Goal: Information Seeking & Learning: Learn about a topic

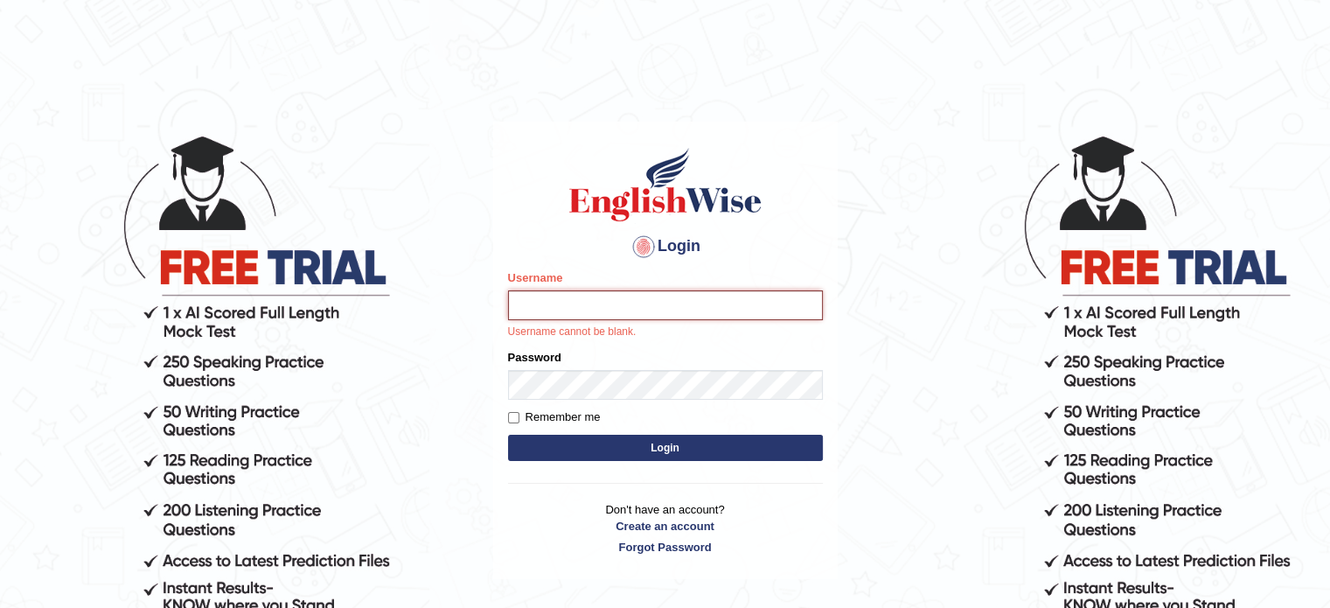
click at [583, 301] on input "Username" at bounding box center [665, 305] width 315 height 30
type input "mohamedhalawa_parramatta"
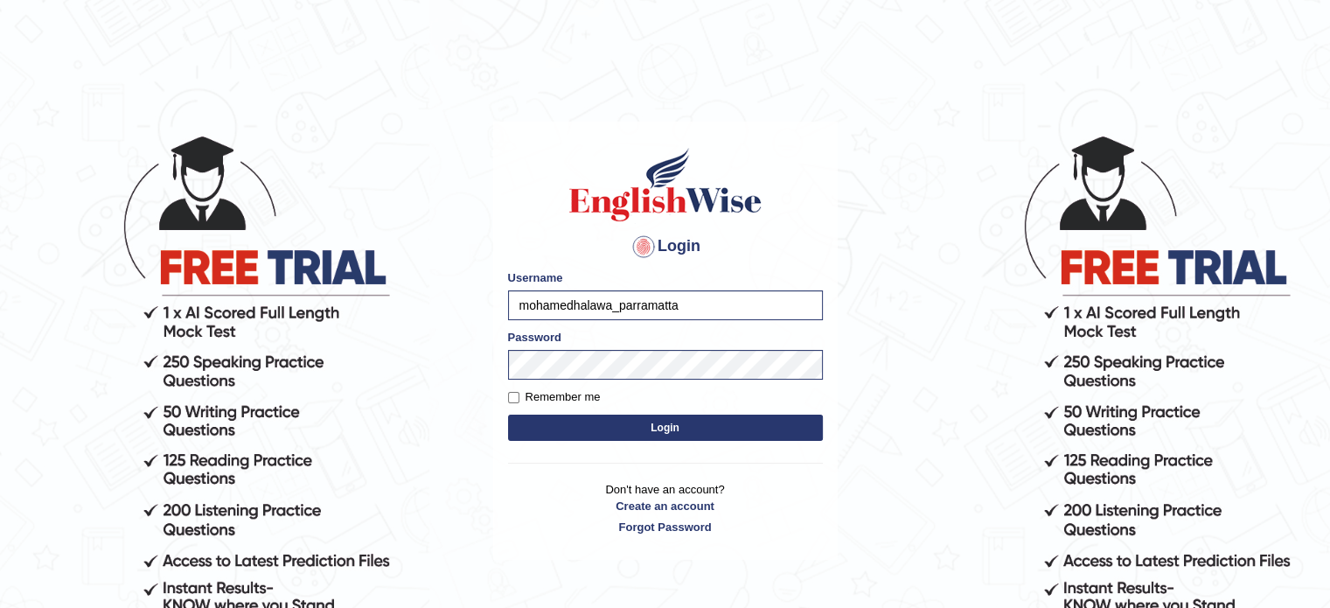
click at [521, 394] on label "Remember me" at bounding box center [554, 396] width 93 height 17
click at [520, 394] on input "Remember me" at bounding box center [513, 397] width 11 height 11
checkbox input "true"
click at [587, 418] on button "Login" at bounding box center [665, 428] width 315 height 26
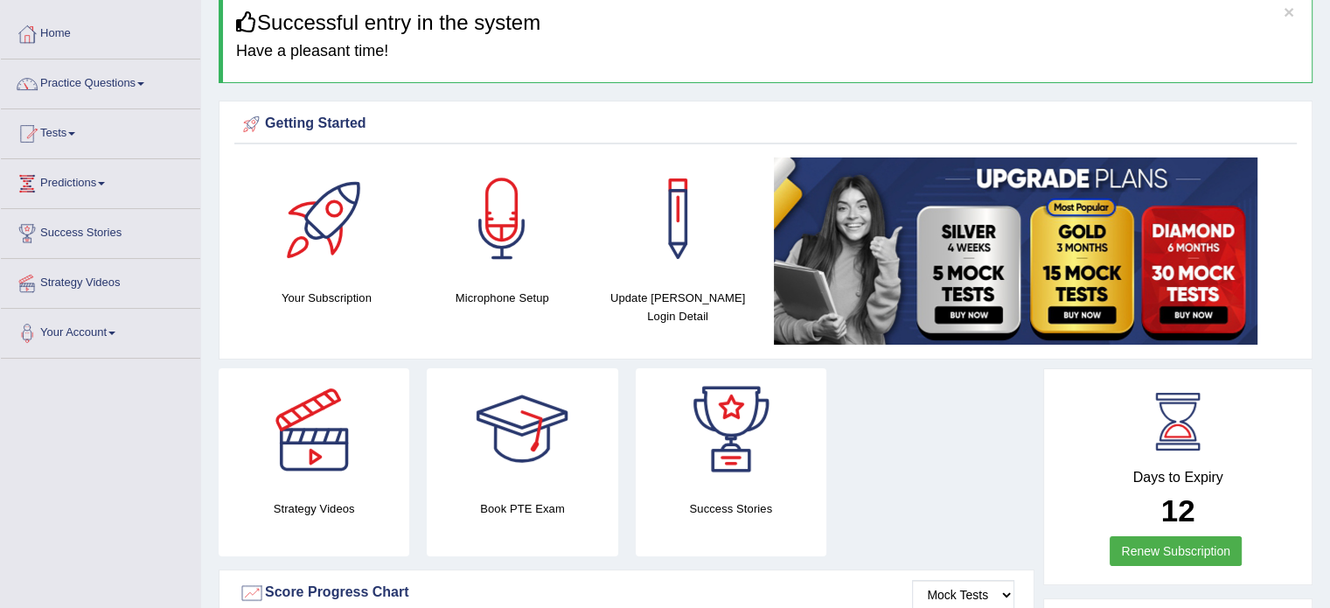
scroll to position [79, 0]
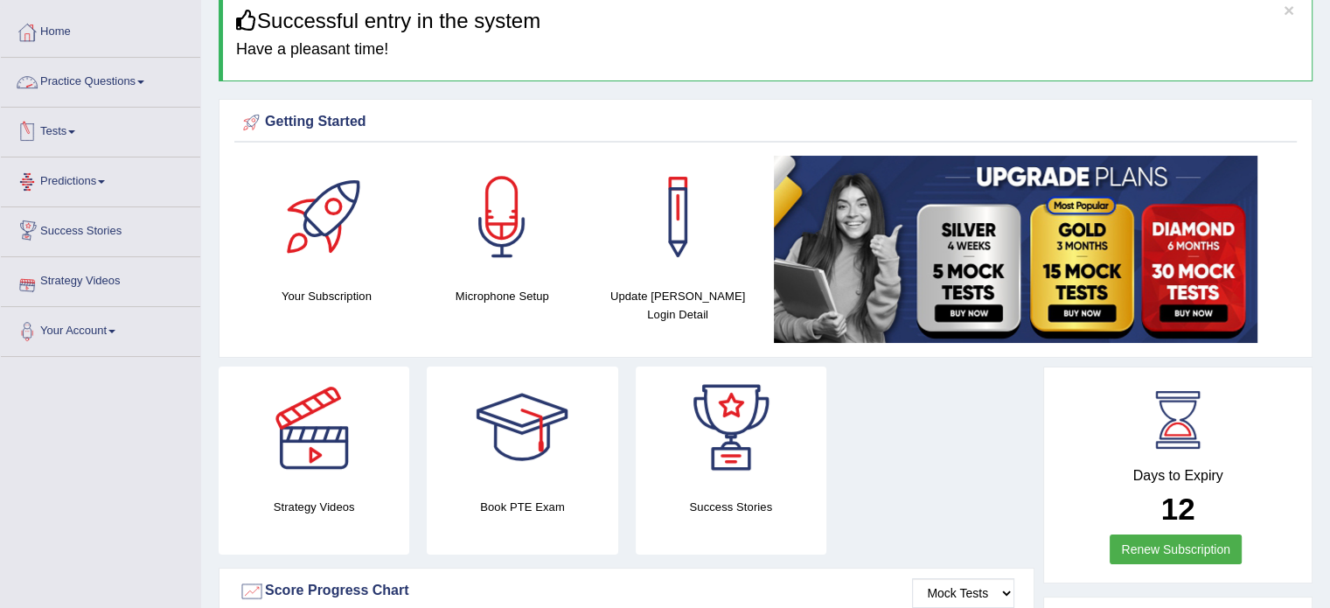
click at [129, 78] on link "Practice Questions" at bounding box center [100, 80] width 199 height 44
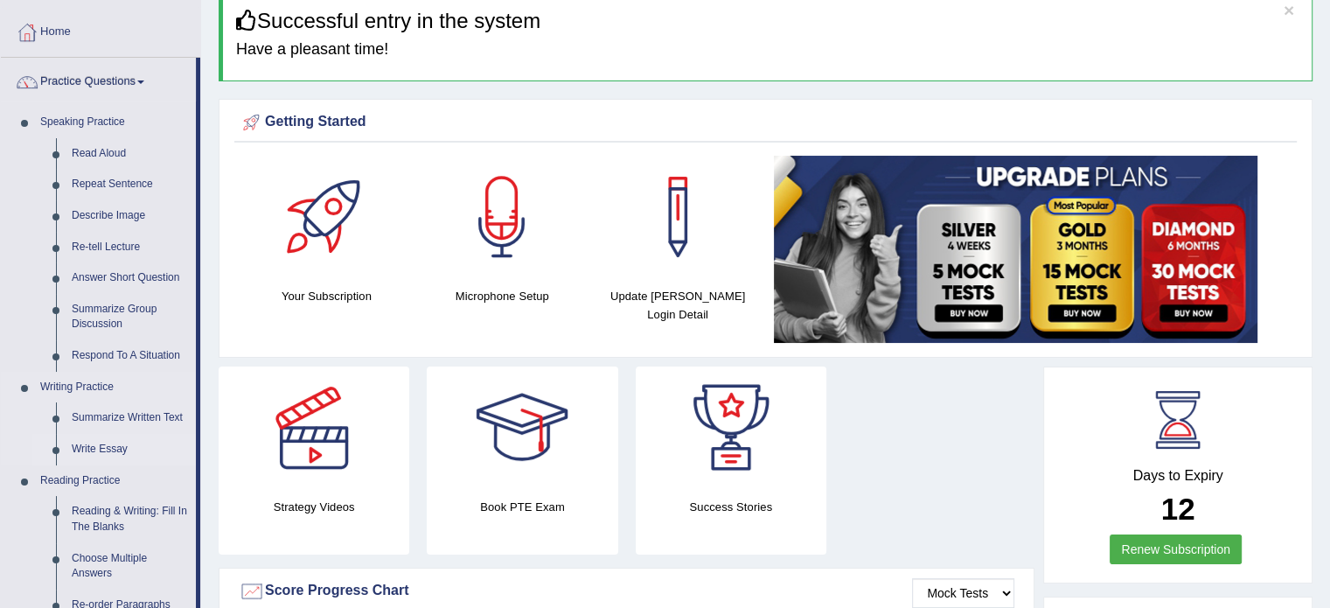
click at [123, 447] on link "Write Essay" at bounding box center [130, 449] width 132 height 31
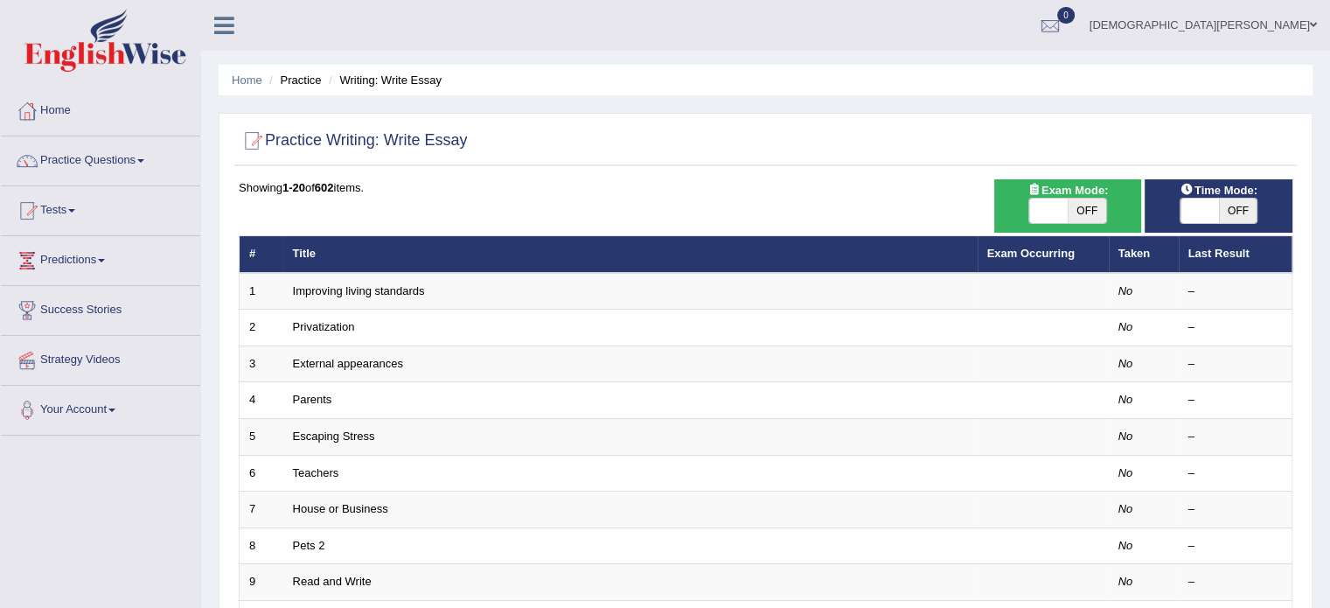
click at [1092, 211] on span "OFF" at bounding box center [1087, 211] width 38 height 24
checkbox input "true"
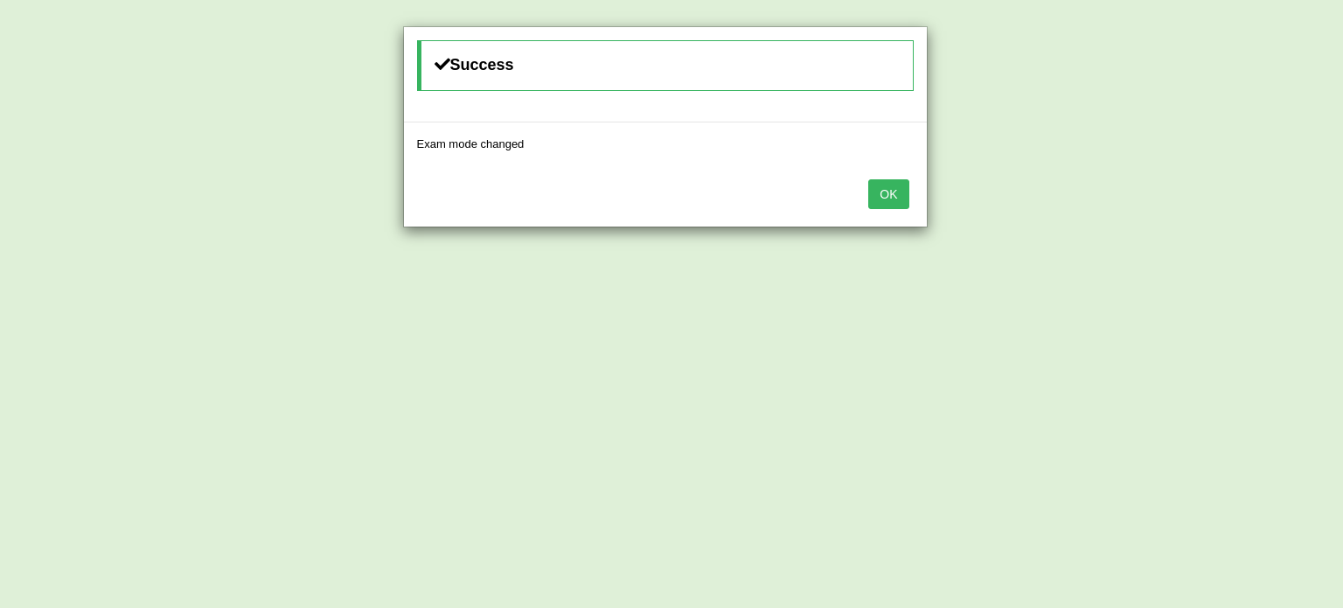
click at [885, 186] on button "OK" at bounding box center [889, 194] width 40 height 30
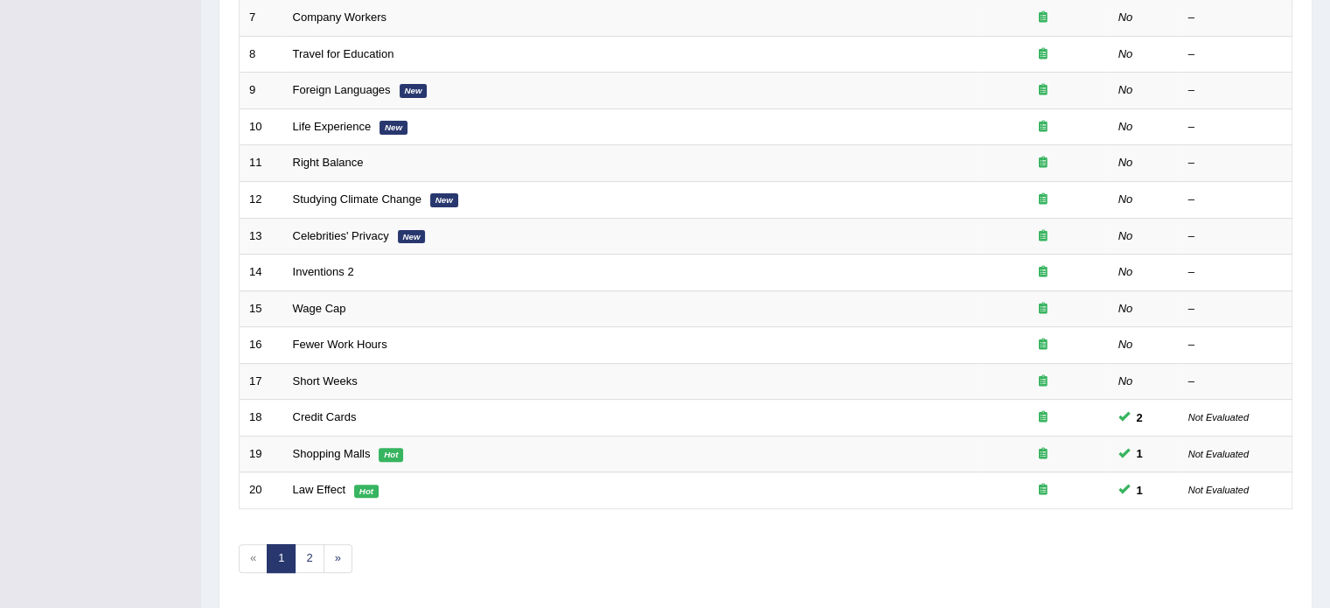
scroll to position [545, 0]
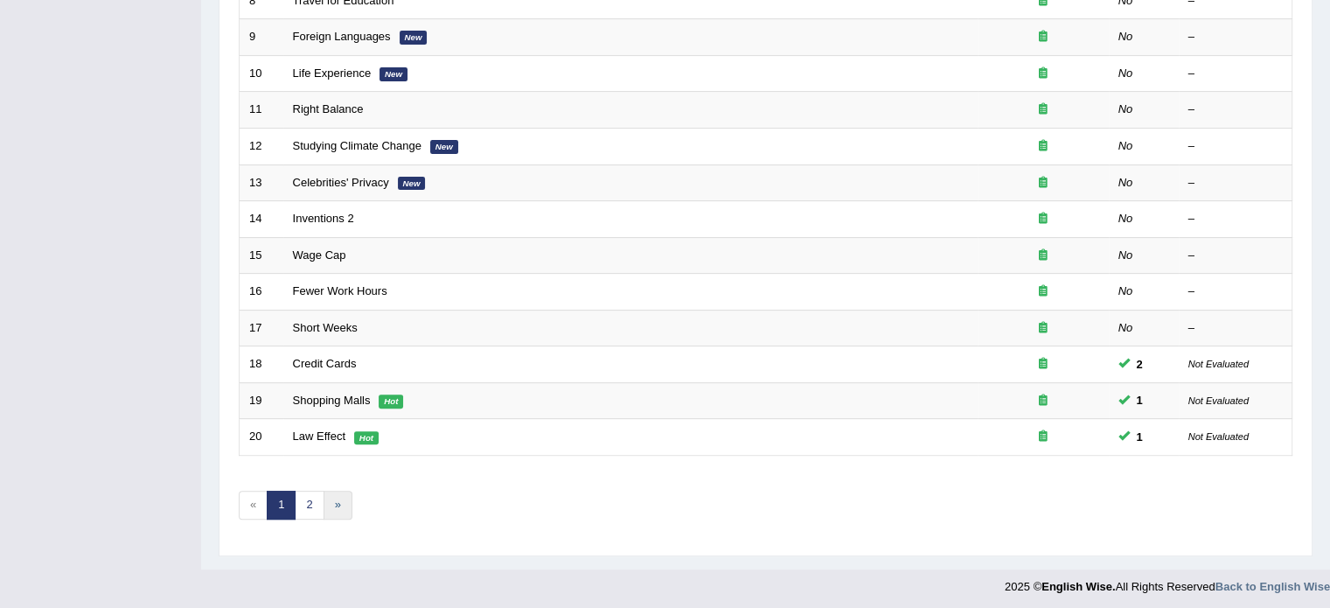
click at [332, 502] on link "»" at bounding box center [338, 505] width 29 height 29
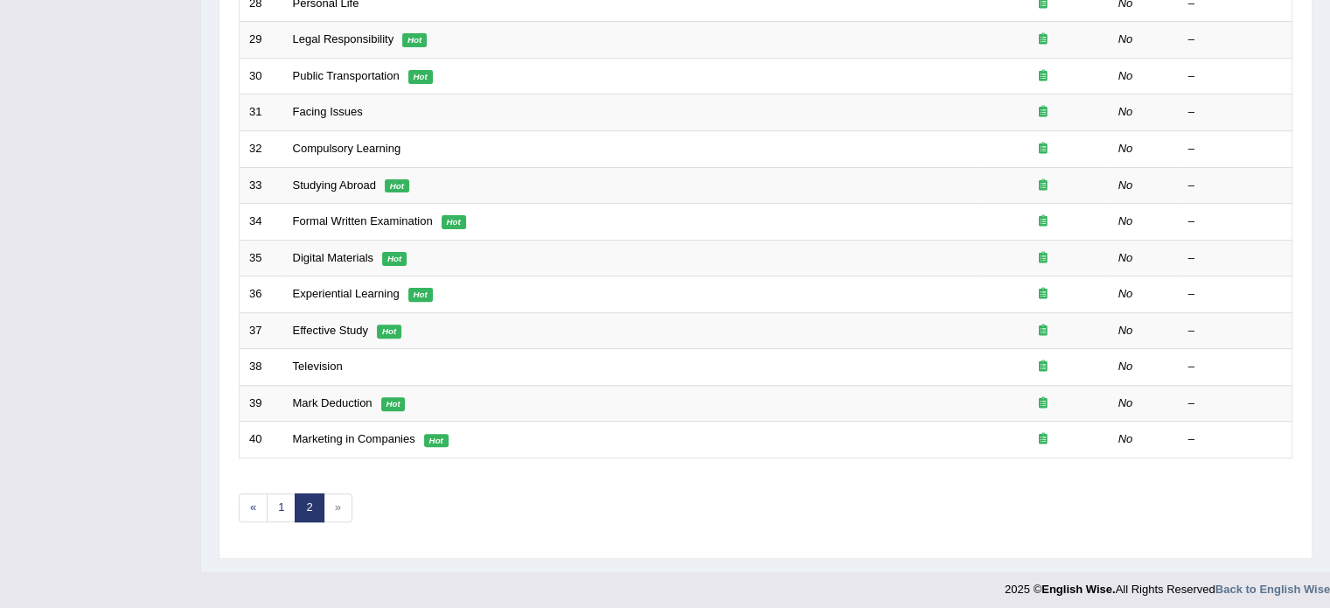
scroll to position [545, 0]
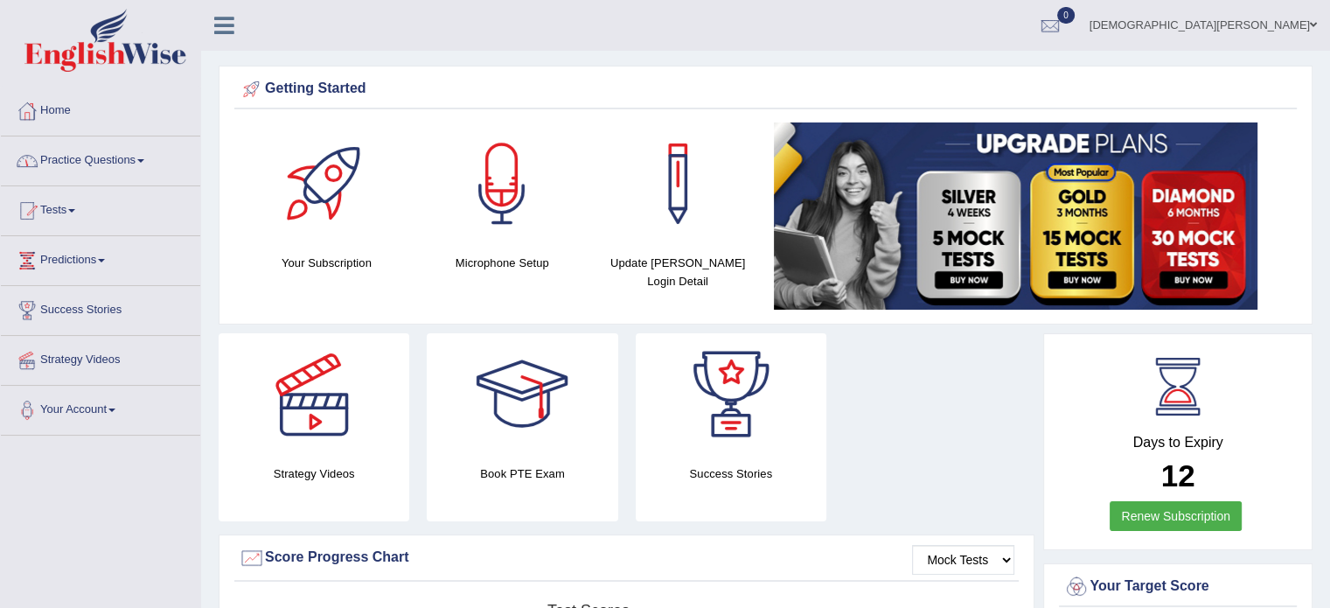
click at [140, 157] on link "Practice Questions" at bounding box center [100, 158] width 199 height 44
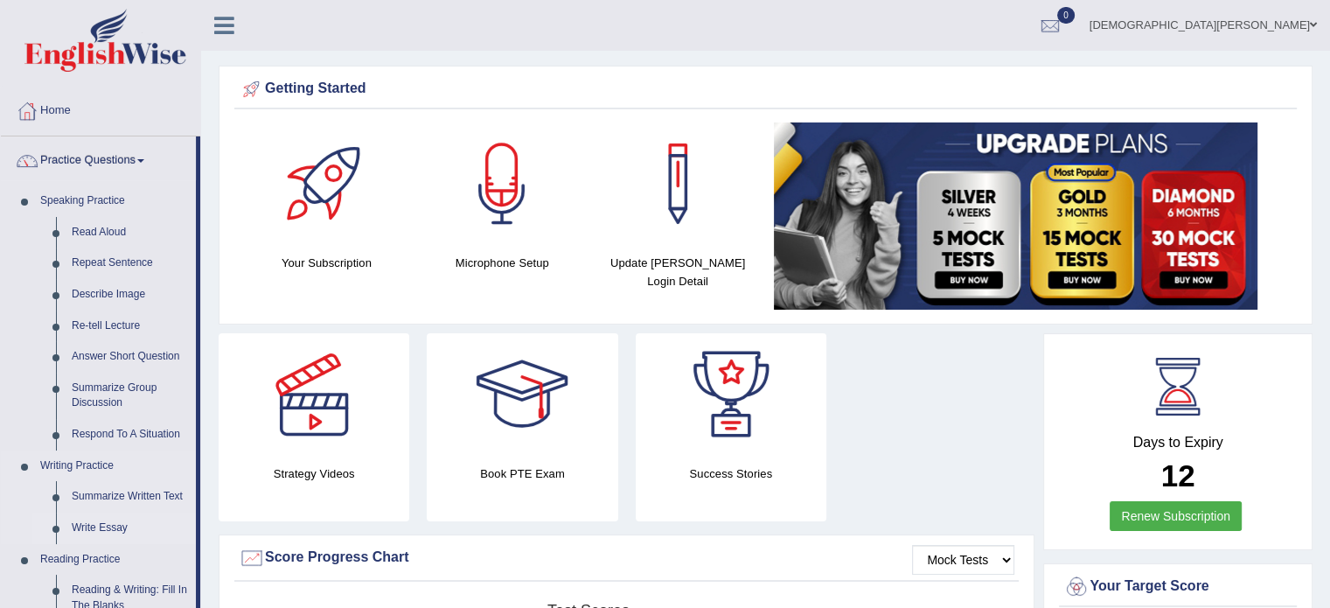
click at [115, 524] on link "Write Essay" at bounding box center [130, 528] width 132 height 31
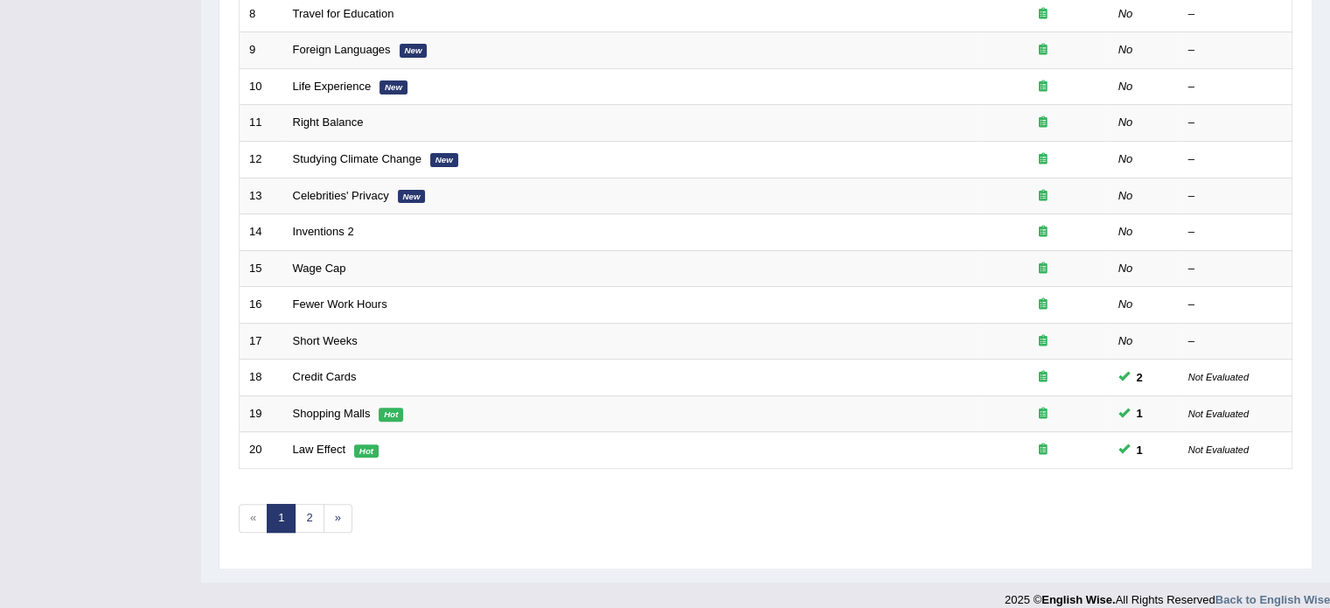
scroll to position [545, 0]
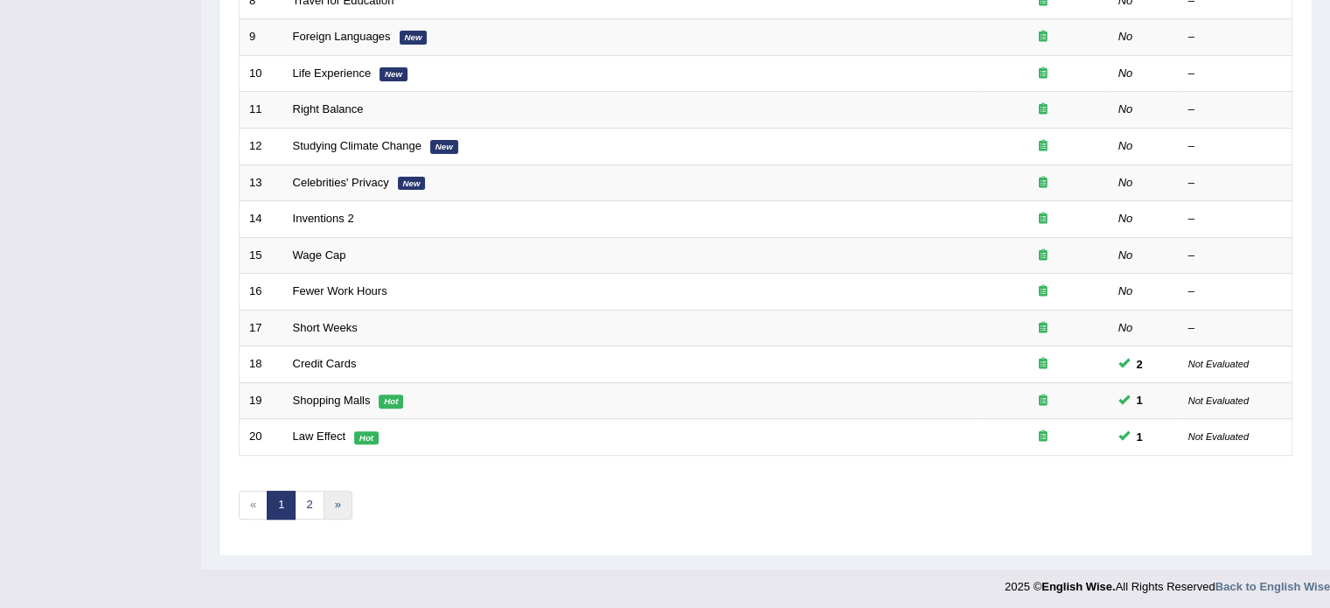
click at [336, 502] on link "»" at bounding box center [338, 505] width 29 height 29
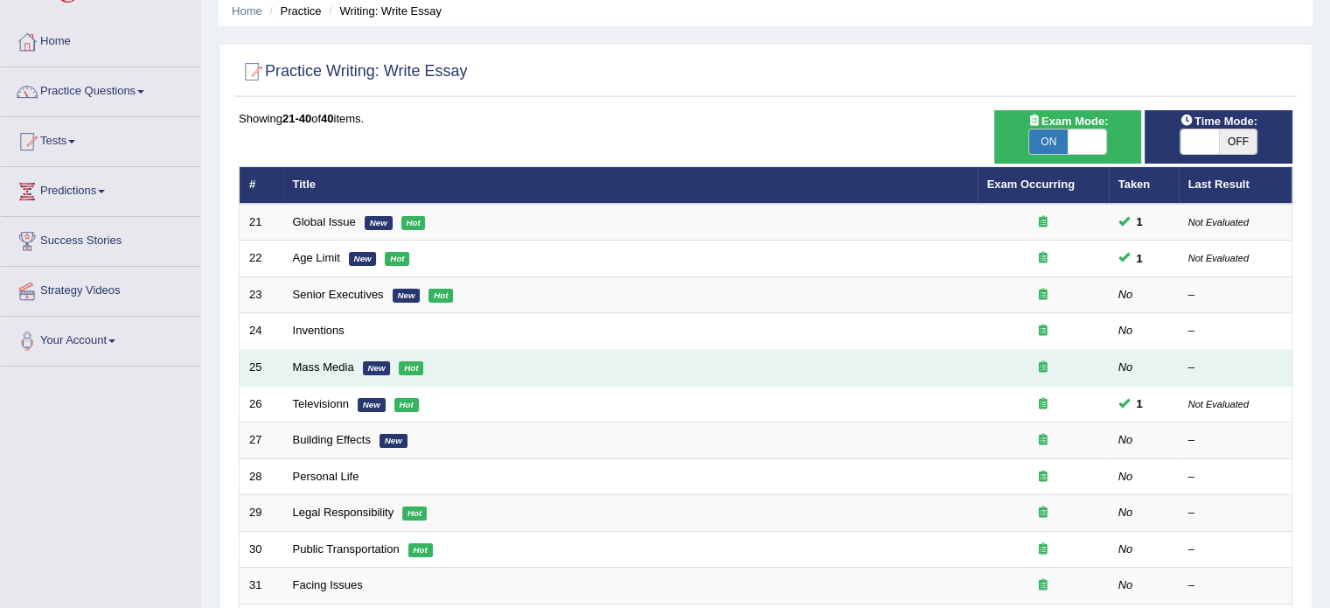
scroll to position [70, 0]
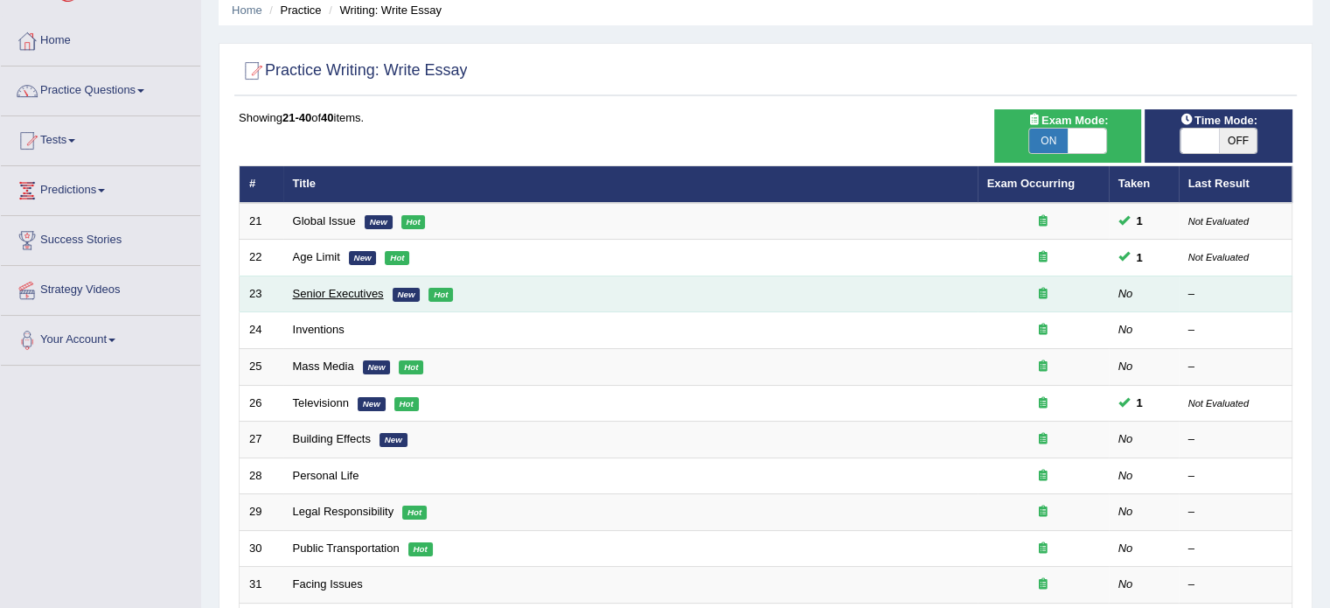
click at [360, 290] on link "Senior Executives" at bounding box center [338, 293] width 91 height 13
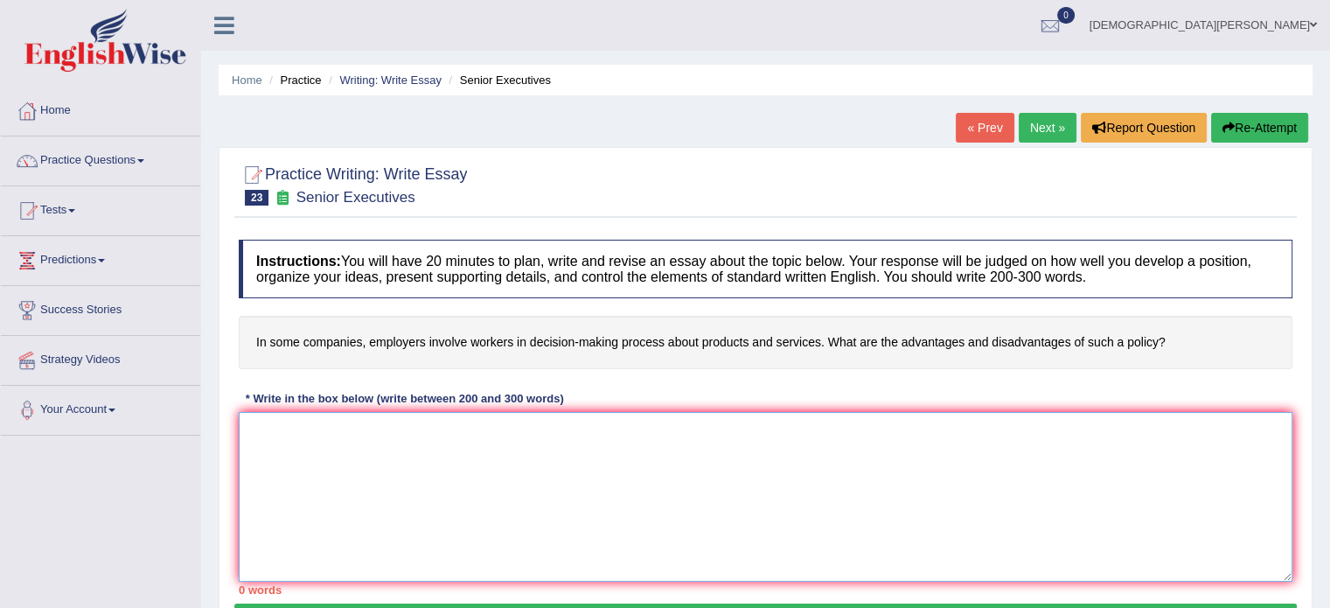
click at [267, 440] on textarea at bounding box center [766, 497] width 1054 height 170
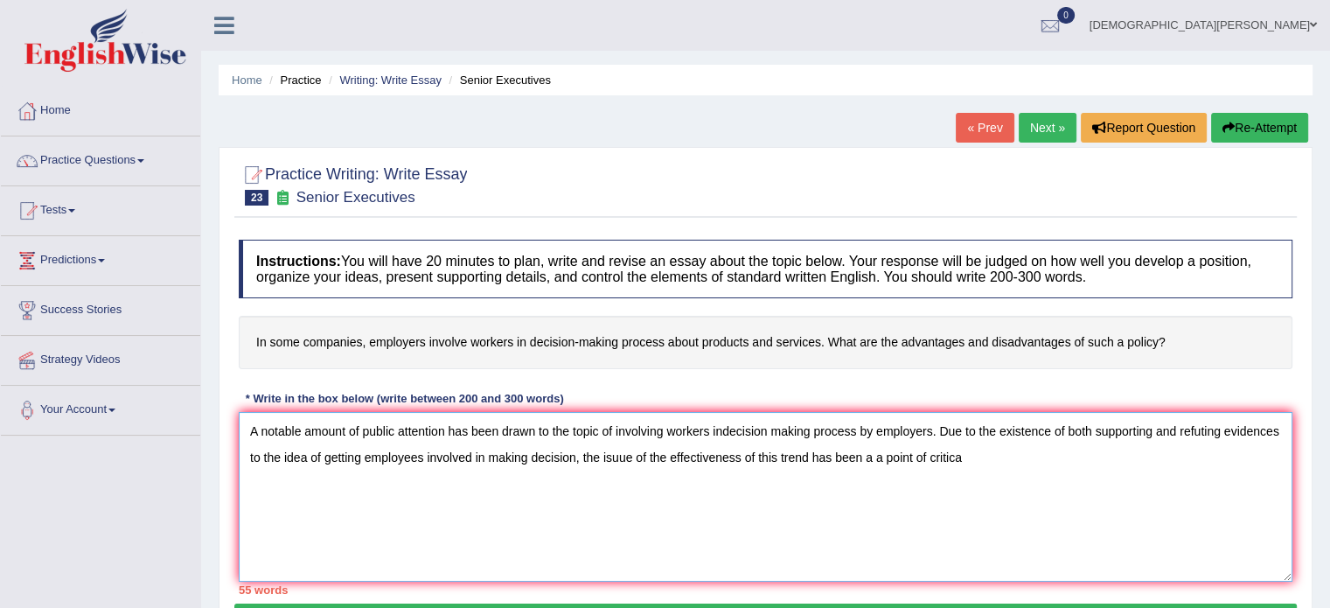
click at [883, 452] on textarea "A notable amount of public attention has been drawn to the topic of involving w…" at bounding box center [766, 497] width 1054 height 170
click at [957, 455] on textarea "A notable amount of public attention has been drawn to the topic of involving w…" at bounding box center [766, 497] width 1054 height 170
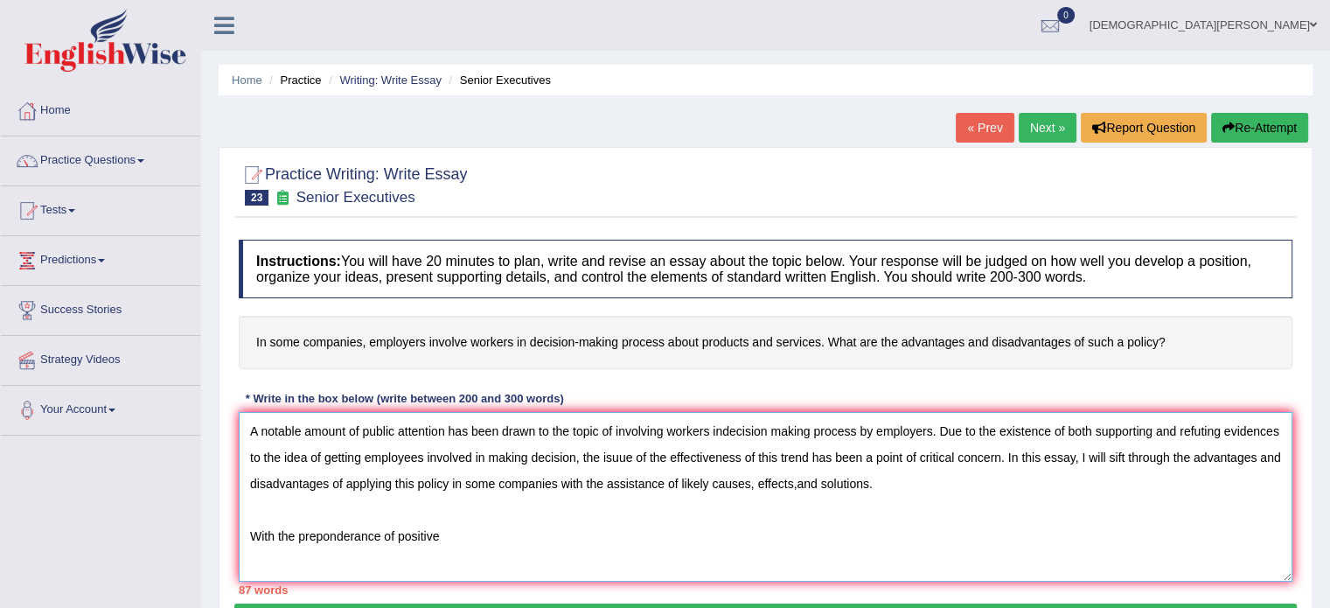
click at [478, 541] on textarea "A notable amount of public attention has been drawn to the topic of involving w…" at bounding box center [766, 497] width 1054 height 170
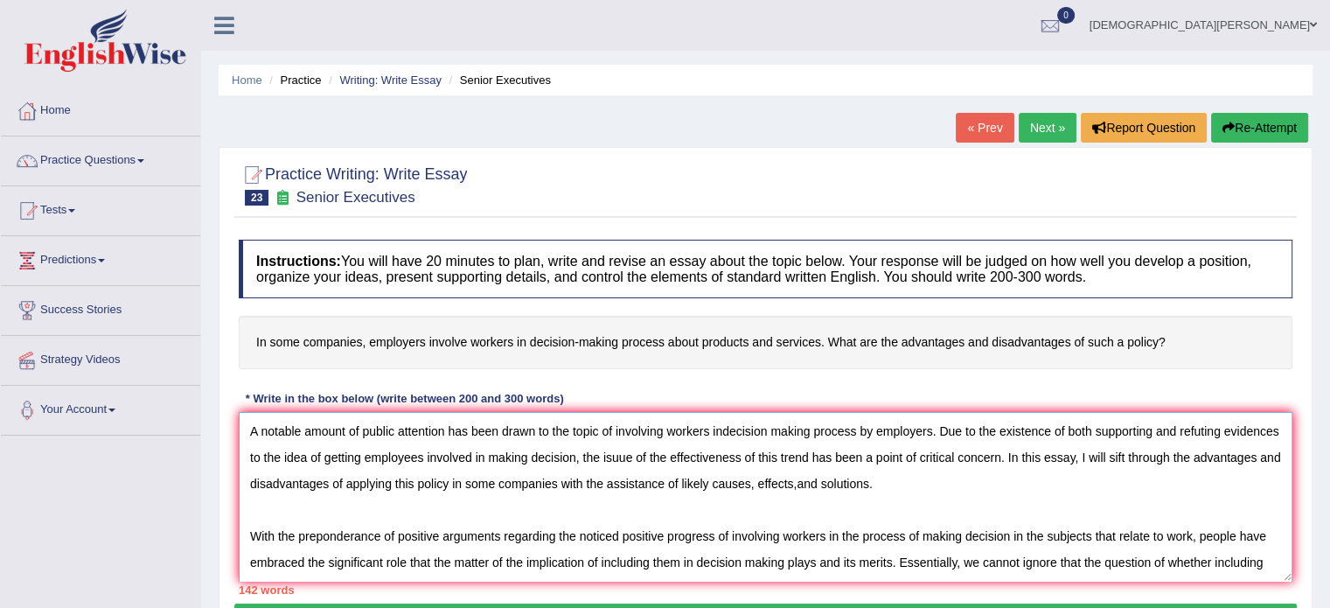
scroll to position [14, 0]
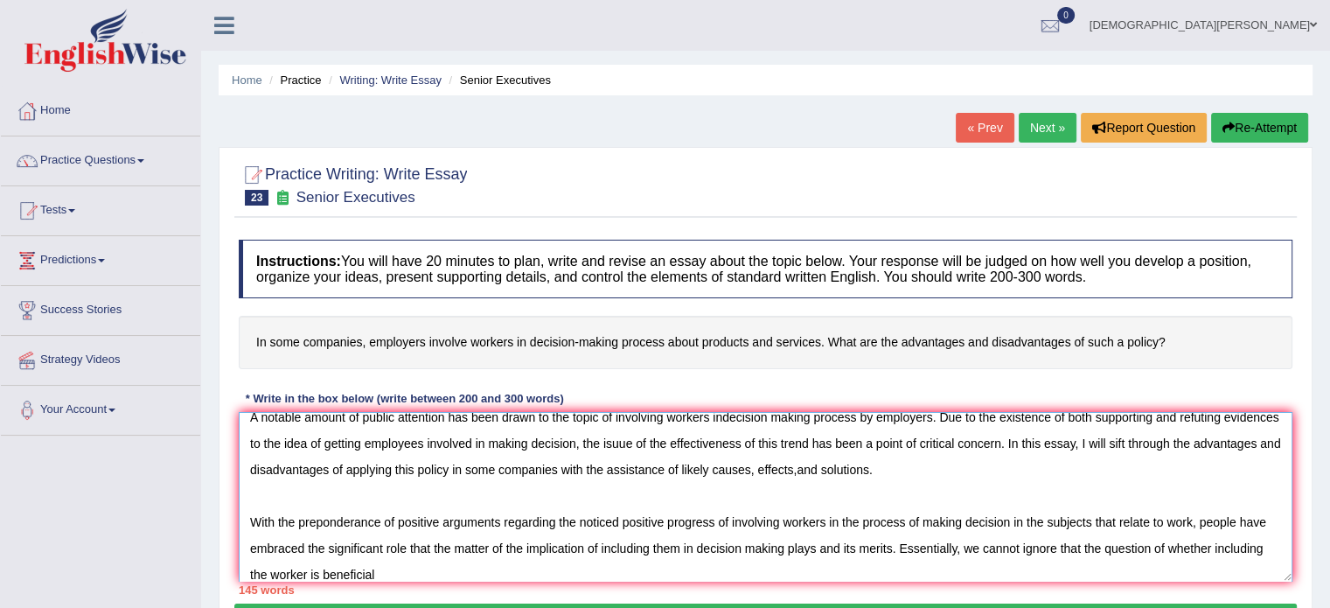
click at [308, 570] on textarea "A notable amount of public attention has been drawn to the topic of involving w…" at bounding box center [766, 497] width 1054 height 170
click at [459, 569] on textarea "A notable amount of public attention has been drawn to the topic of involving w…" at bounding box center [766, 497] width 1054 height 170
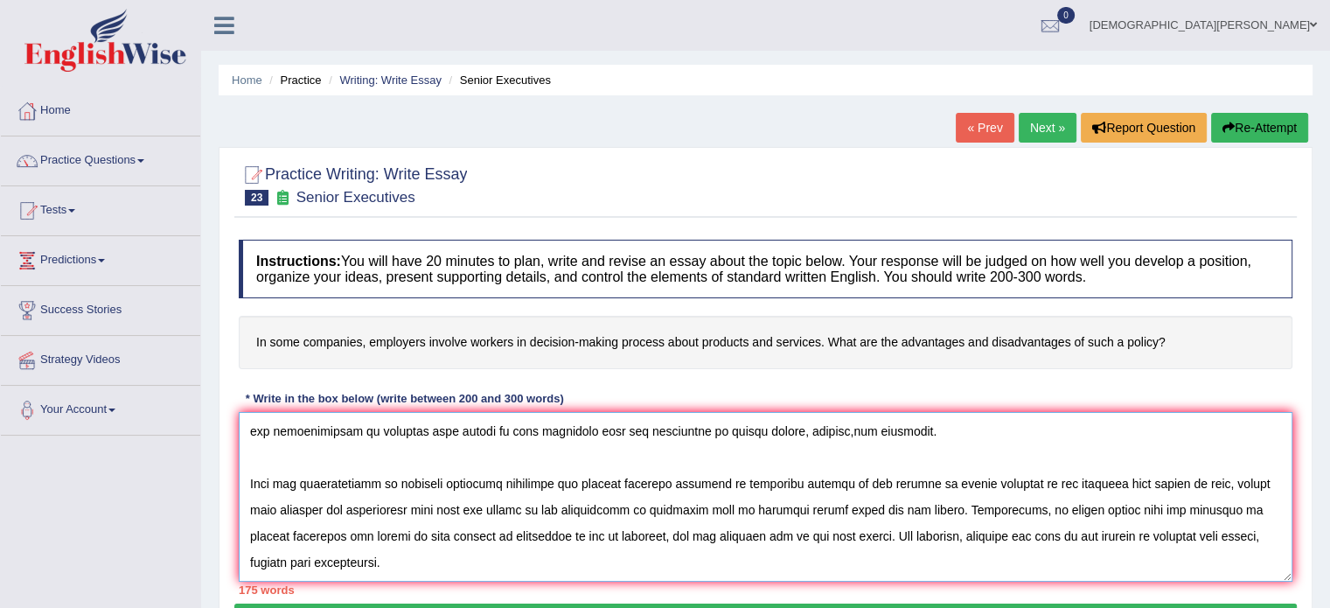
scroll to position [93, 0]
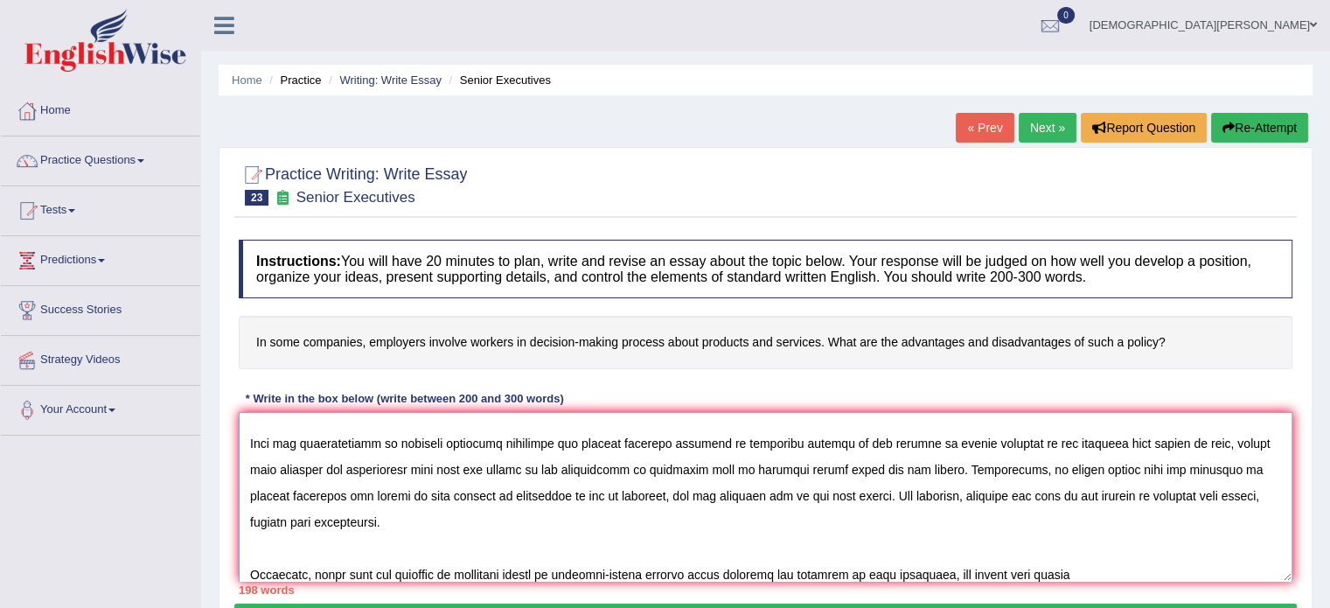
click at [1020, 573] on textarea at bounding box center [766, 497] width 1054 height 170
click at [1106, 569] on textarea at bounding box center [766, 497] width 1054 height 170
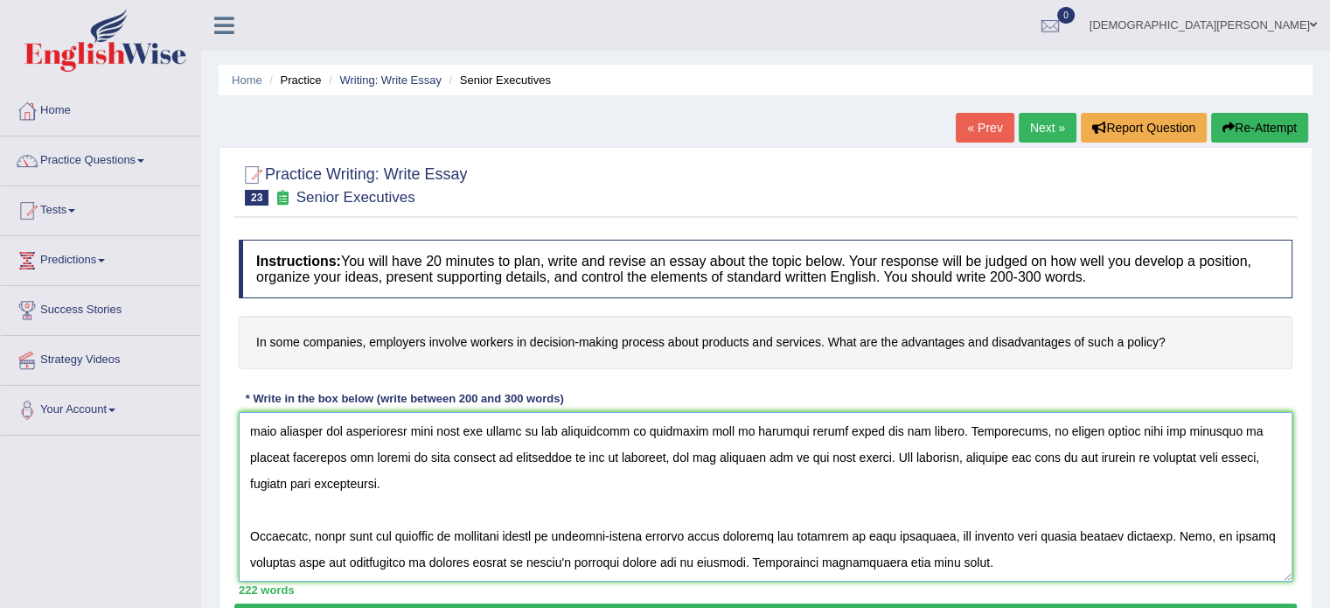
scroll to position [171, 0]
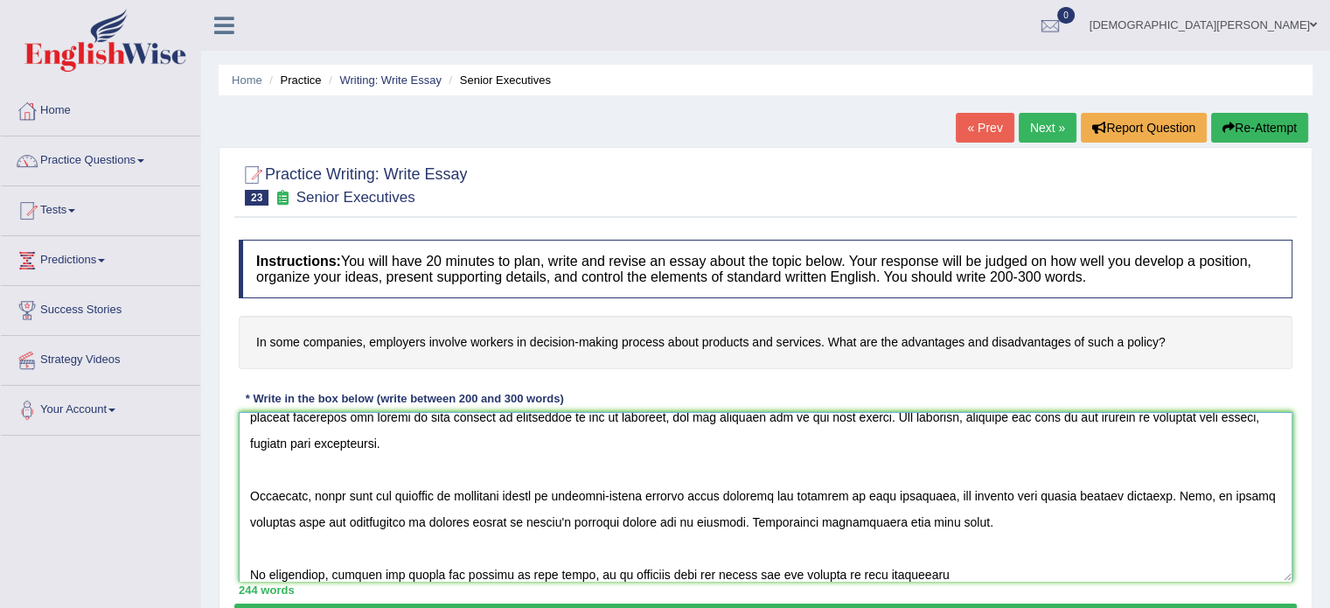
click at [831, 569] on textarea at bounding box center [766, 497] width 1054 height 170
click at [985, 562] on textarea at bounding box center [766, 497] width 1054 height 170
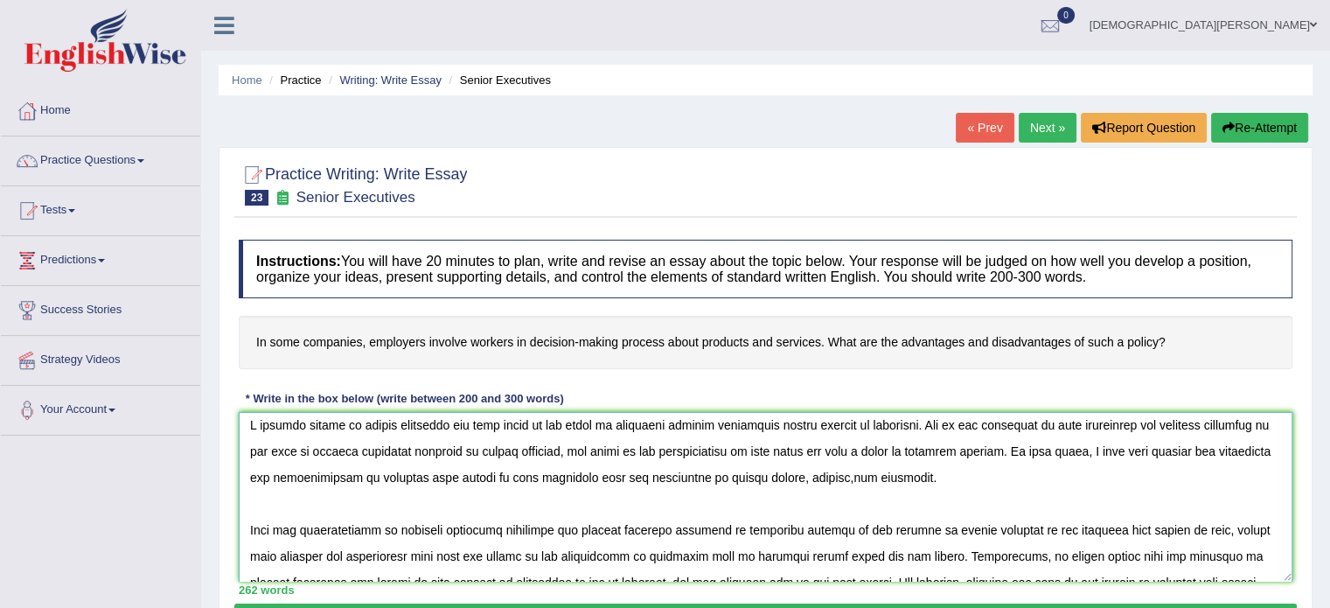
scroll to position [7, 0]
click at [724, 426] on textarea at bounding box center [766, 497] width 1054 height 170
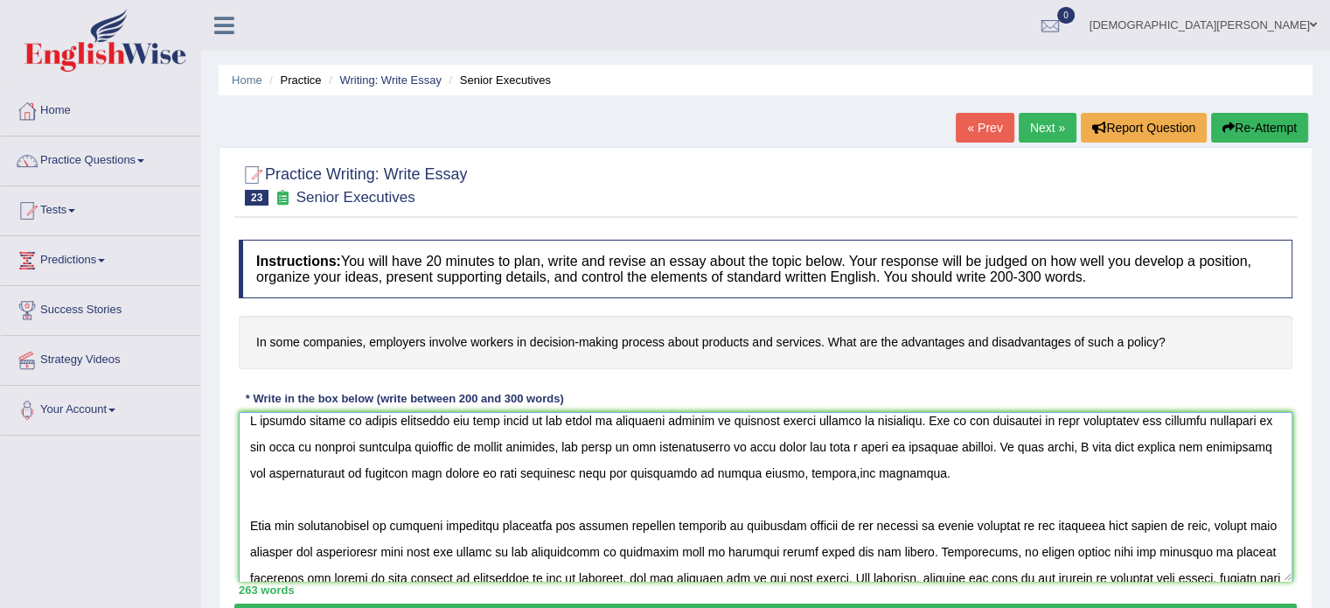
scroll to position [0, 0]
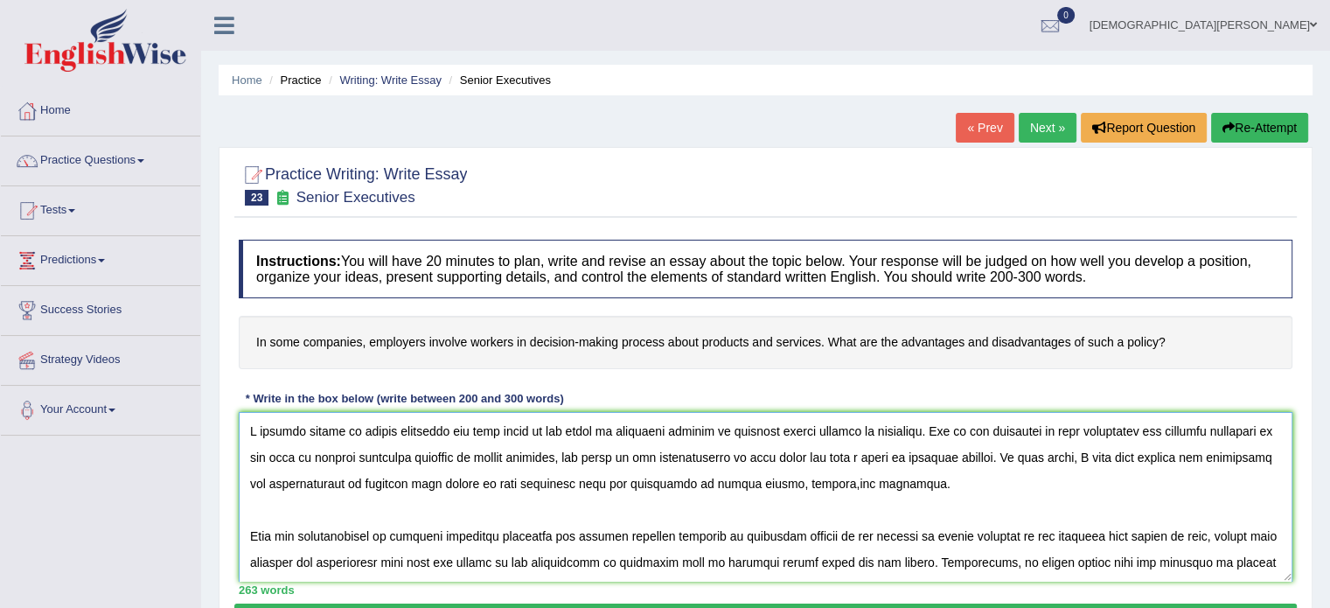
click at [931, 428] on textarea at bounding box center [766, 497] width 1054 height 170
click at [934, 428] on textarea at bounding box center [766, 497] width 1054 height 170
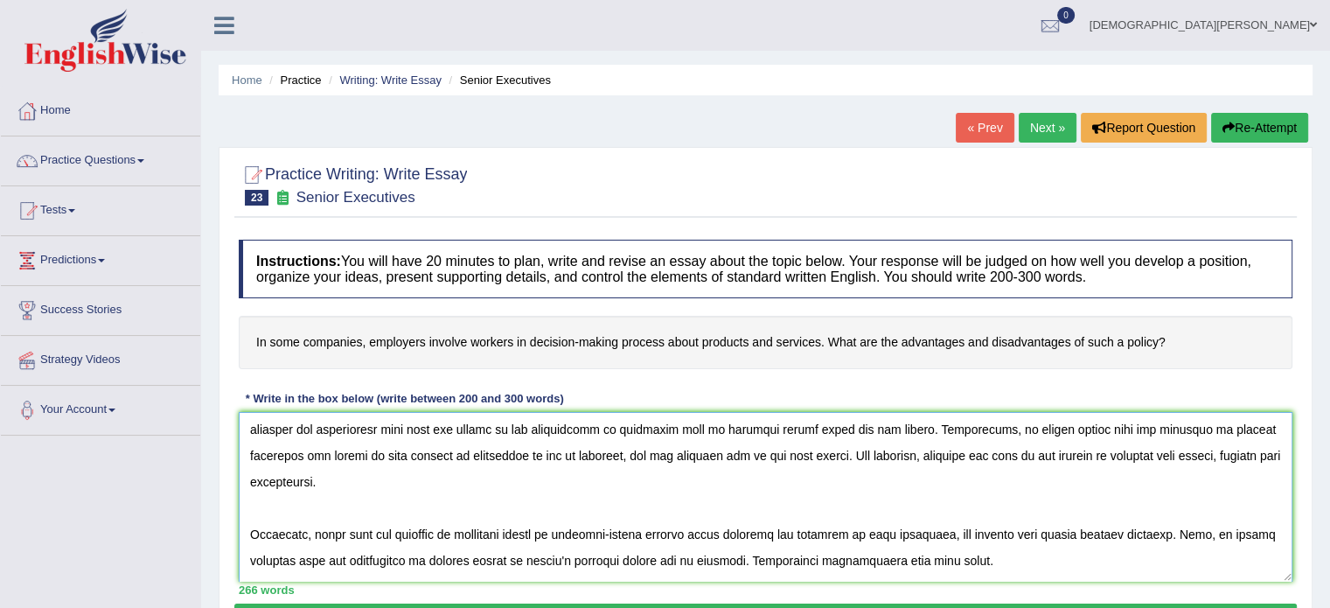
scroll to position [136, 0]
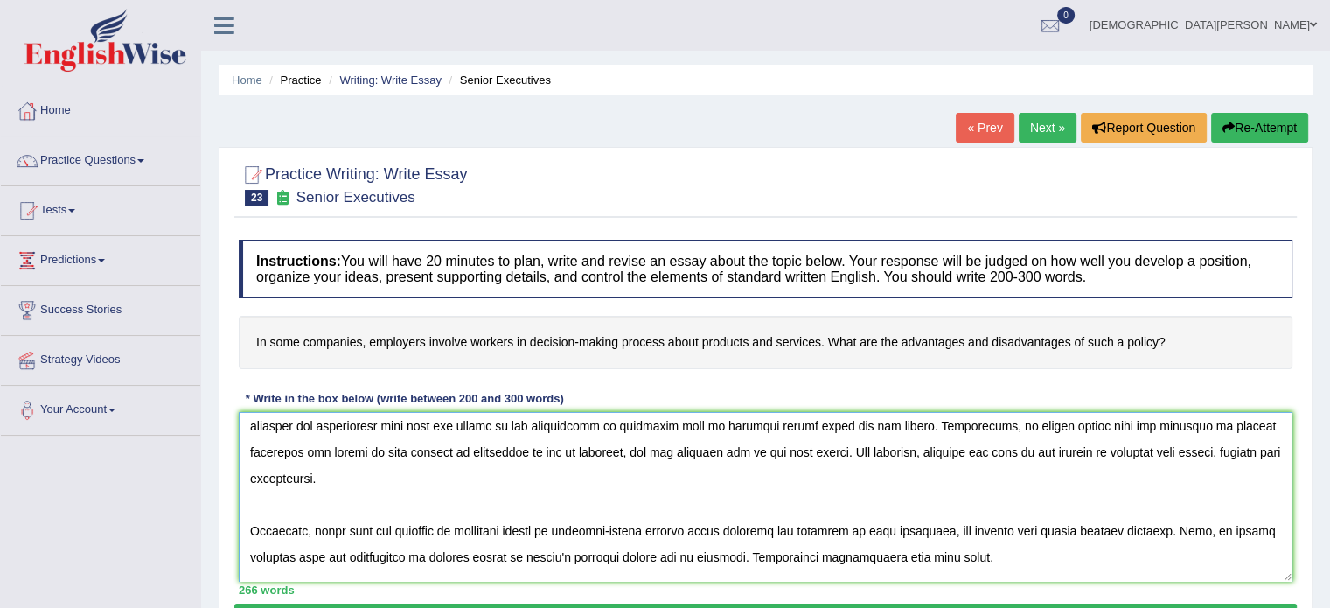
click at [699, 423] on textarea at bounding box center [766, 497] width 1054 height 170
click at [826, 426] on textarea at bounding box center [766, 497] width 1054 height 170
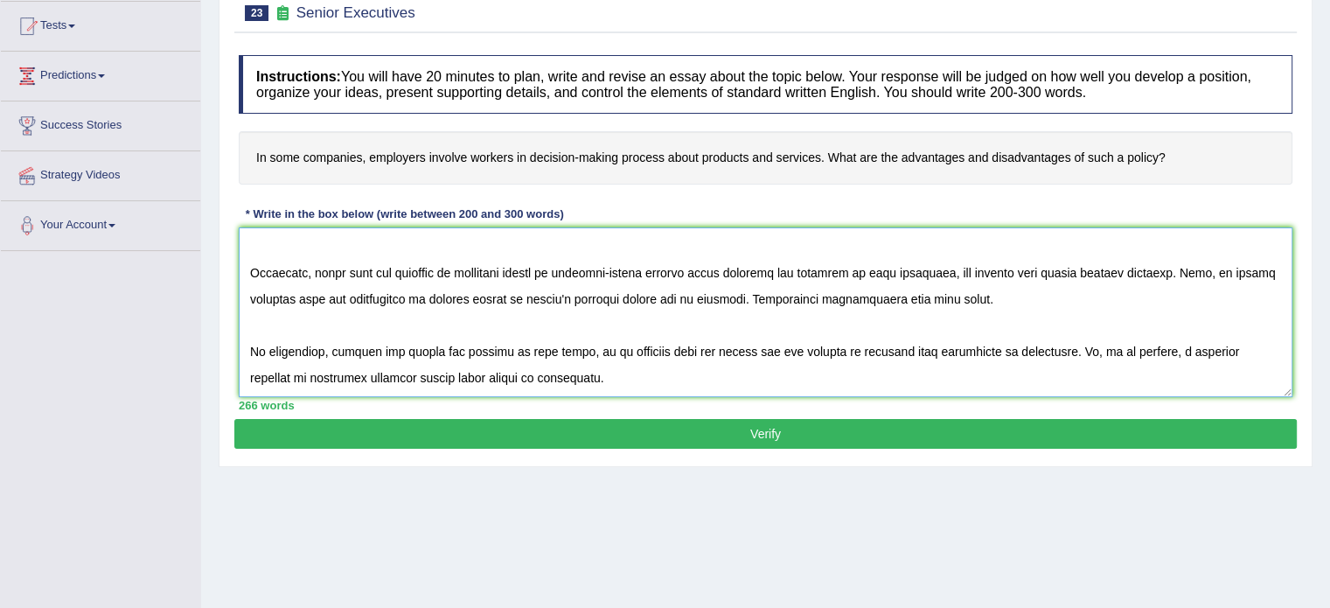
scroll to position [185, 0]
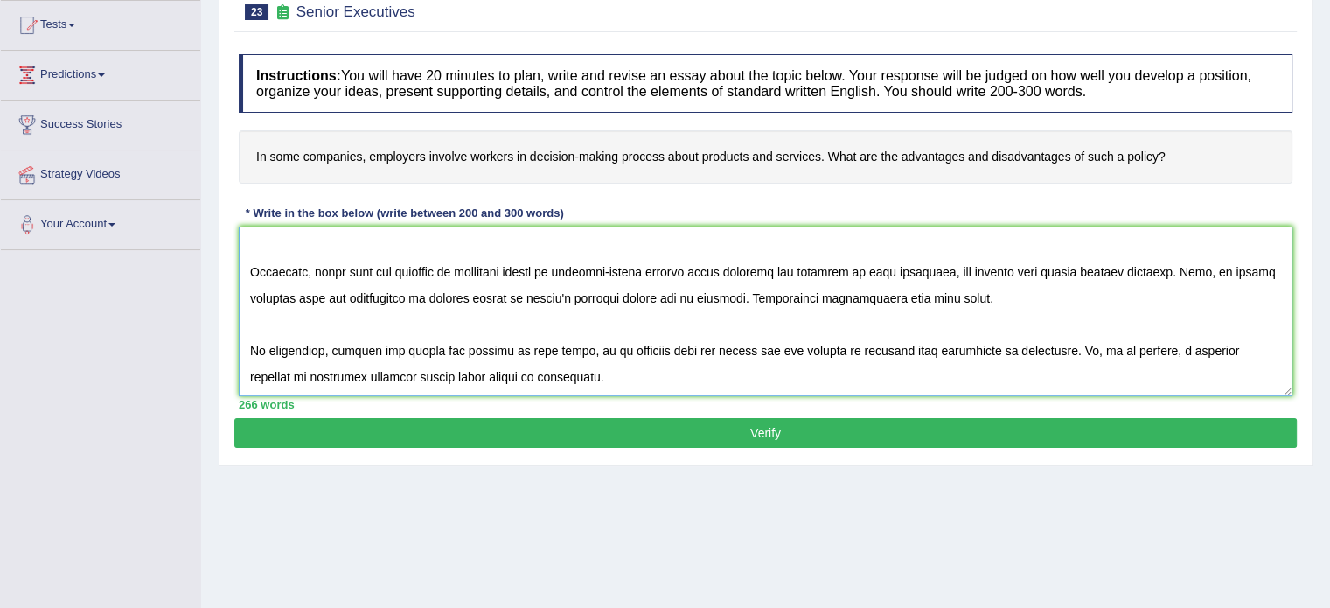
type textarea "A notable amount of public attention has been drawn to the topic of involving w…"
click at [800, 433] on button "Verify" at bounding box center [765, 433] width 1063 height 30
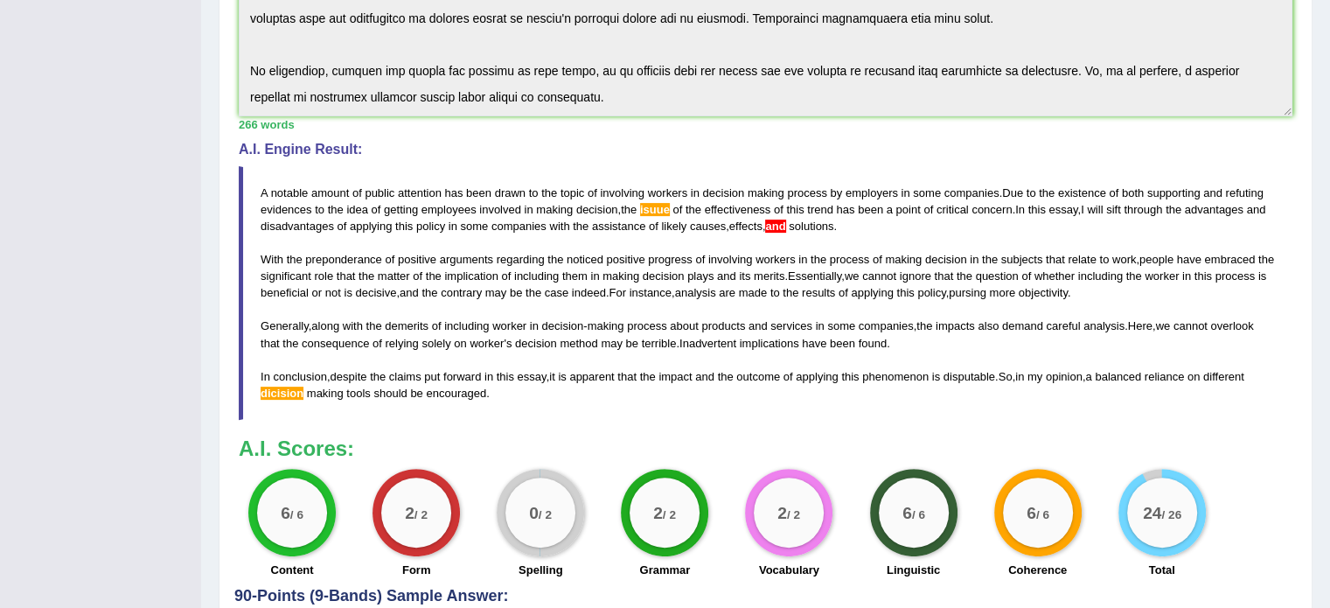
scroll to position [441, 0]
click at [1257, 450] on h3 "A.I. Scores:" at bounding box center [766, 447] width 1054 height 23
click at [1034, 400] on blockquote "A notable amount of public attention has been drawn to the topic of involving w…" at bounding box center [766, 292] width 1054 height 254
